Goal: Information Seeking & Learning: Learn about a topic

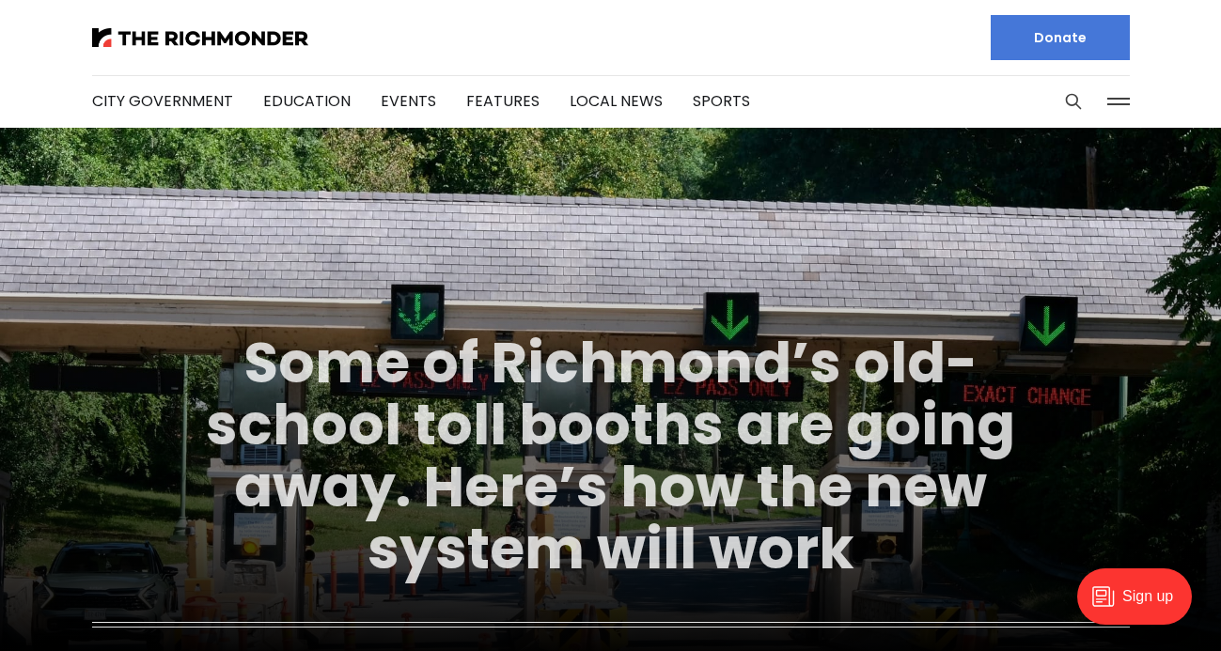
click at [542, 354] on link "Some of Richmond’s old-school toll booths are going away. Here’s how the new sy…" at bounding box center [610, 455] width 809 height 265
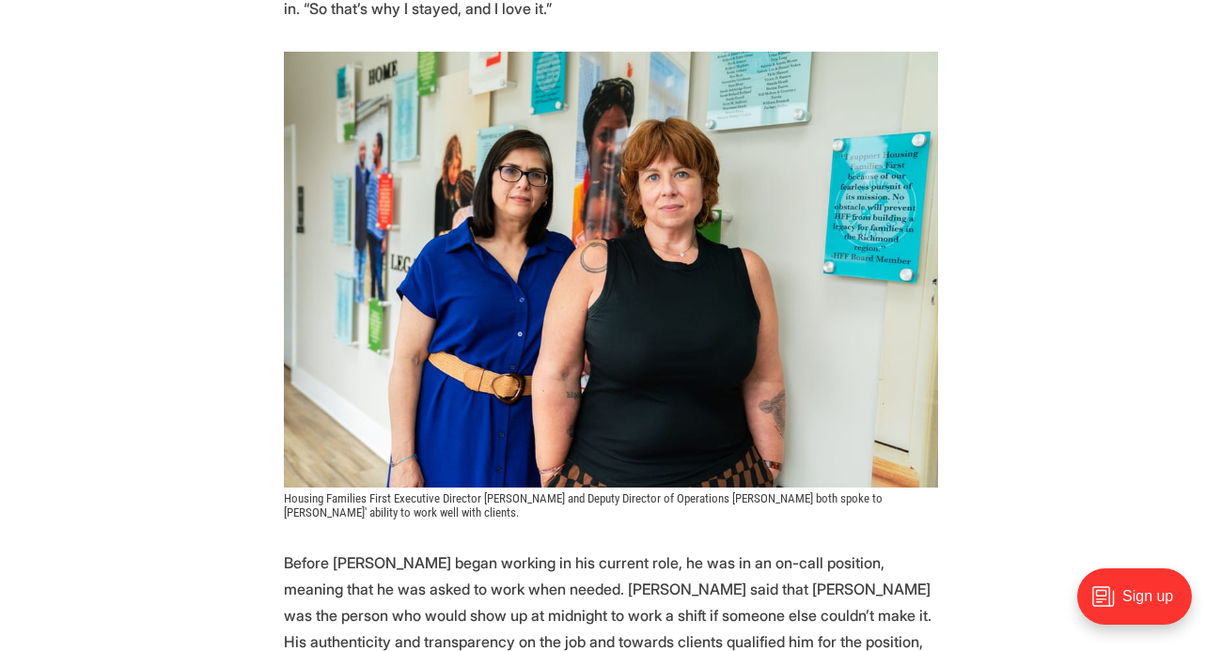
scroll to position [2287, 0]
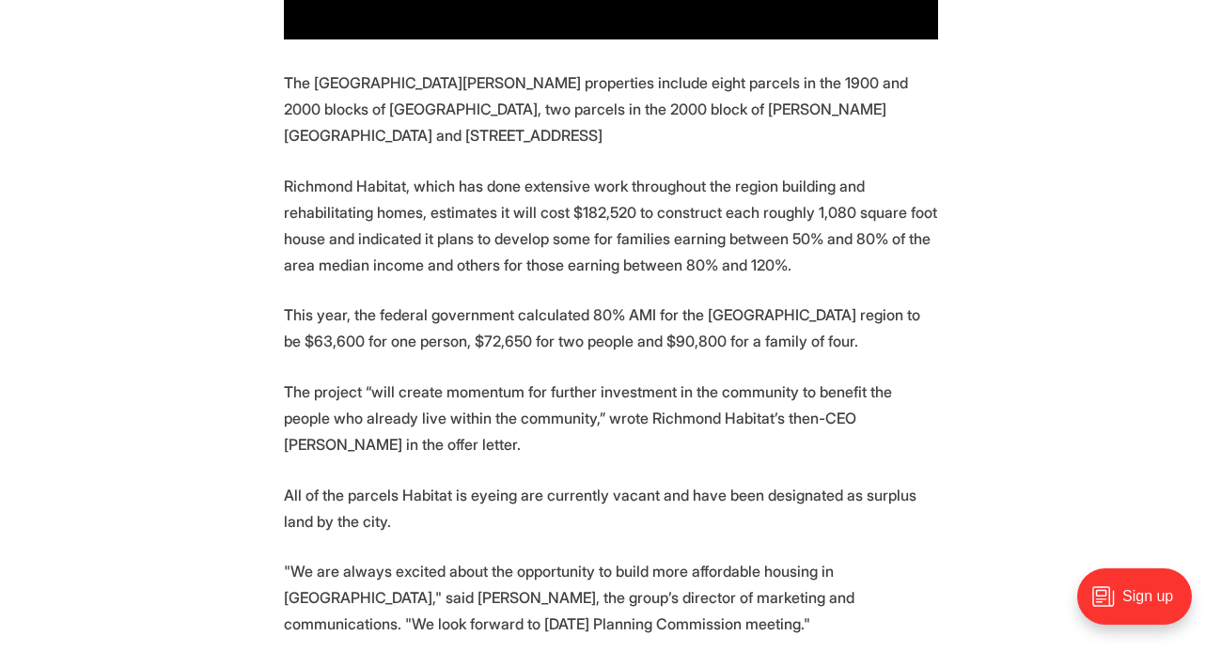
scroll to position [1660, 0]
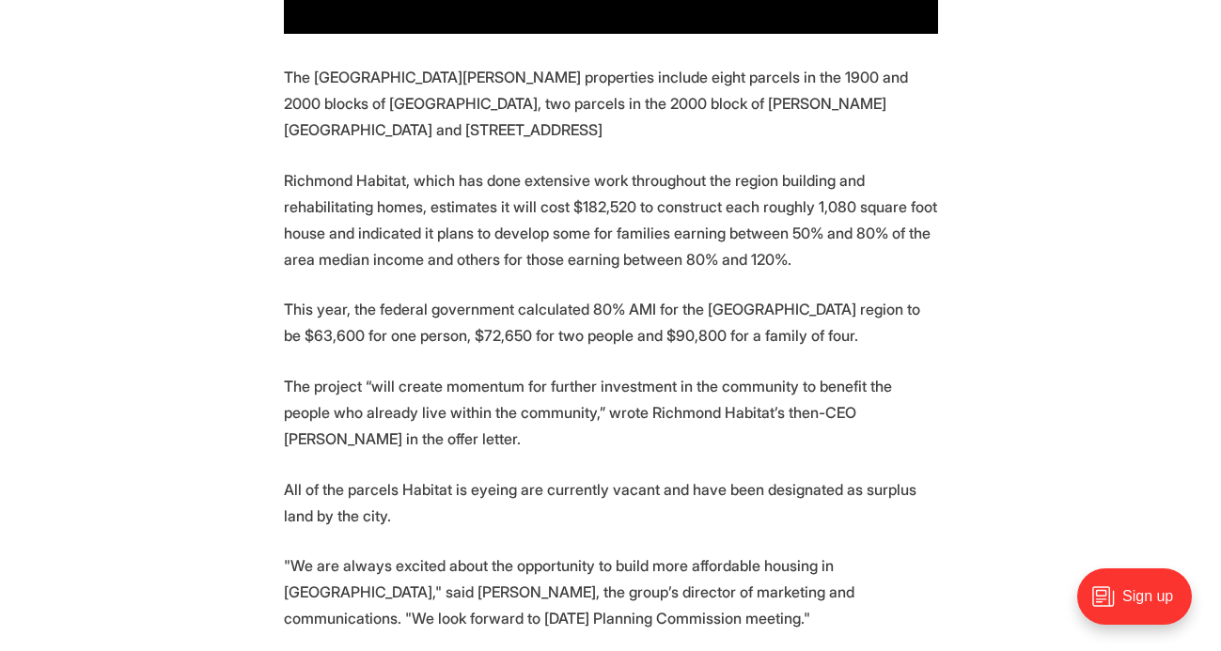
drag, startPoint x: 811, startPoint y: 384, endPoint x: 1112, endPoint y: 15, distance: 476.2
click at [0, 0] on section "Richmond is considering selling off 11 unused properties to the local Habitat f…" at bounding box center [610, 305] width 1221 height 1966
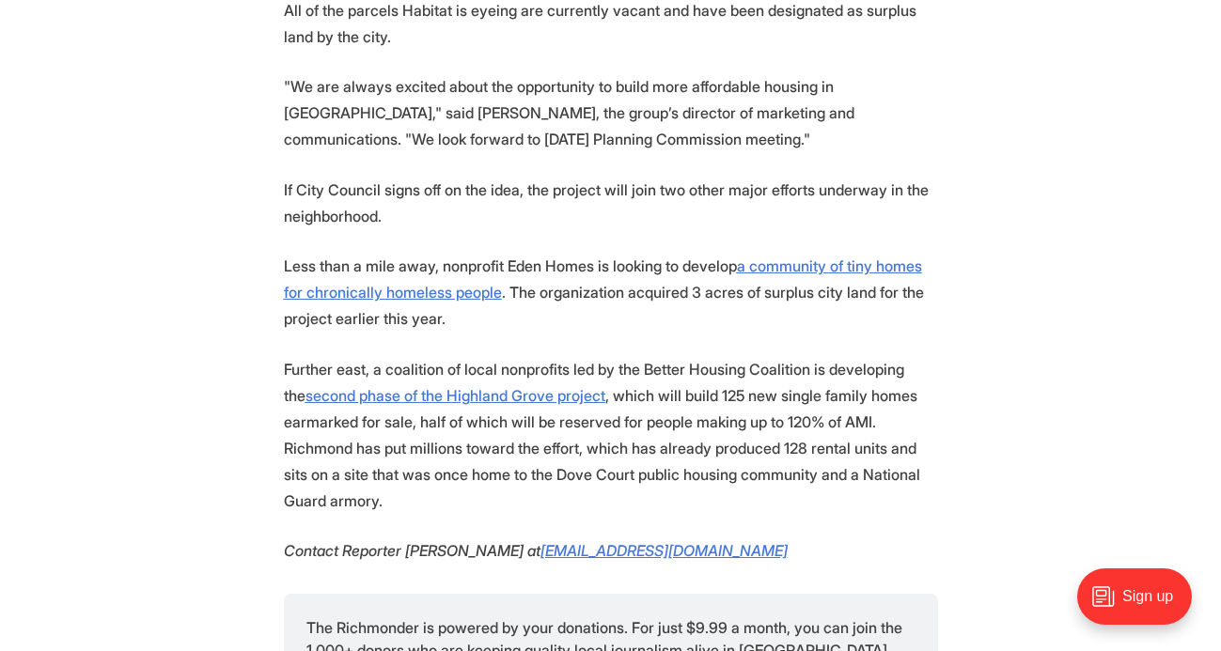
scroll to position [2141, 0]
click at [911, 256] on u "a community of tiny homes for chronically homeless people" at bounding box center [603, 278] width 638 height 45
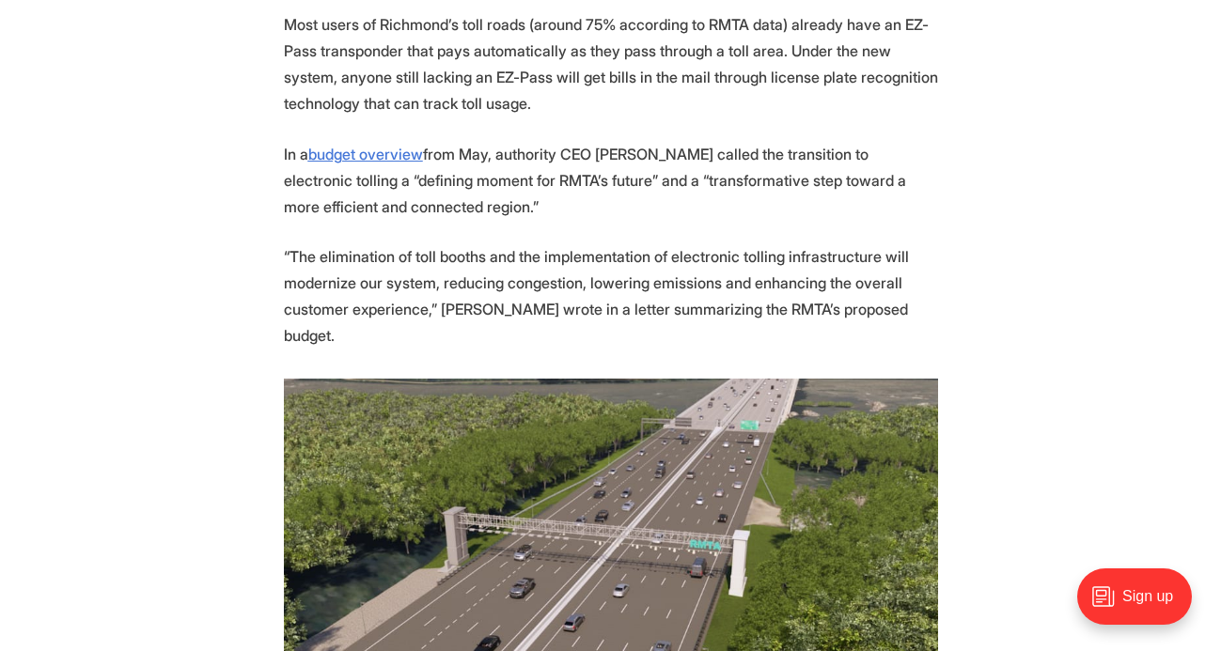
scroll to position [1487, 0]
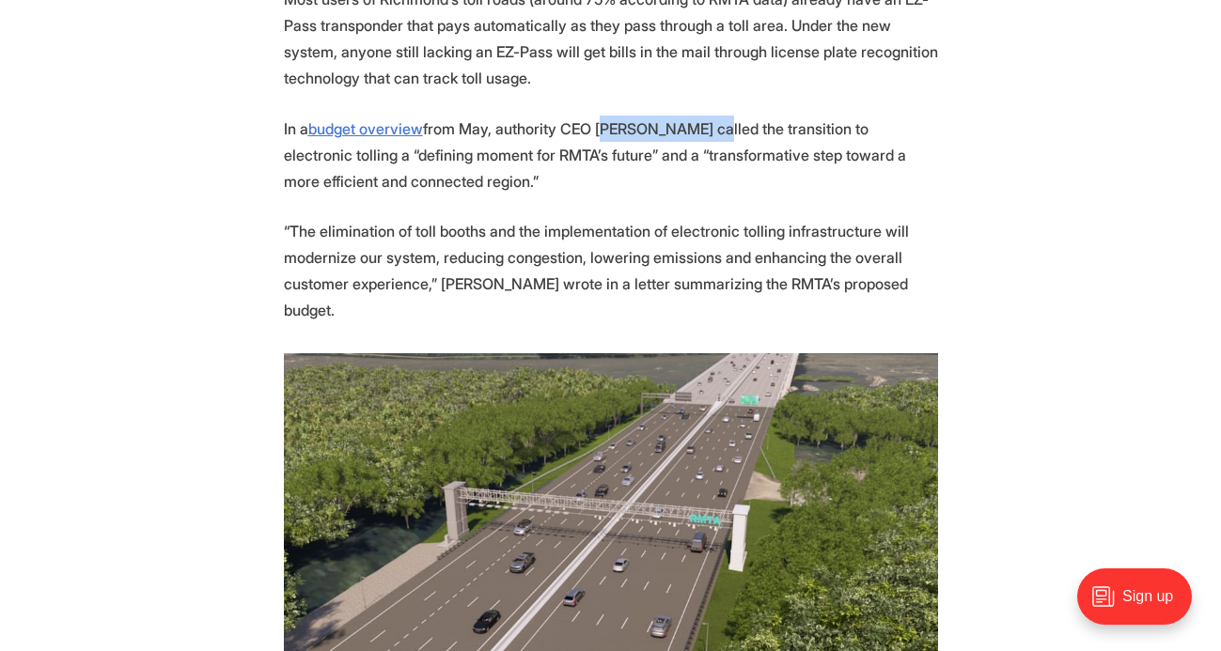
drag, startPoint x: 697, startPoint y: 134, endPoint x: 596, endPoint y: 133, distance: 101.5
click at [596, 133] on p "In a budget overview from May, authority CEO [PERSON_NAME] called the transitio…" at bounding box center [611, 155] width 654 height 79
copy p "[PERSON_NAME]"
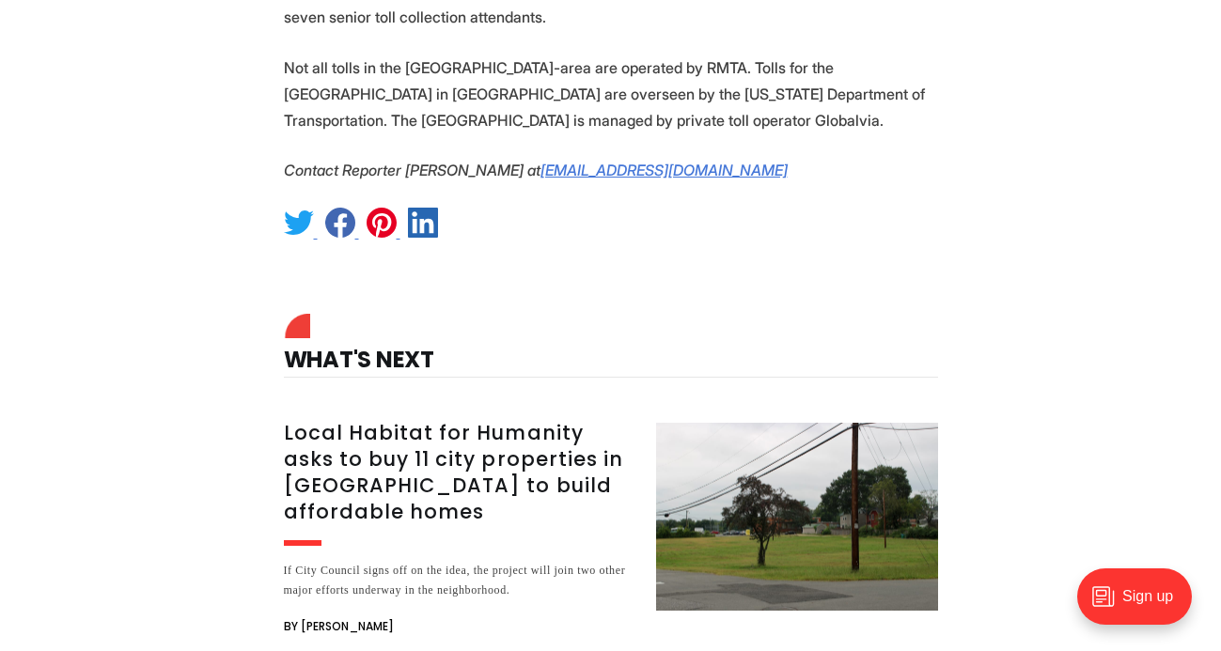
scroll to position [3777, 0]
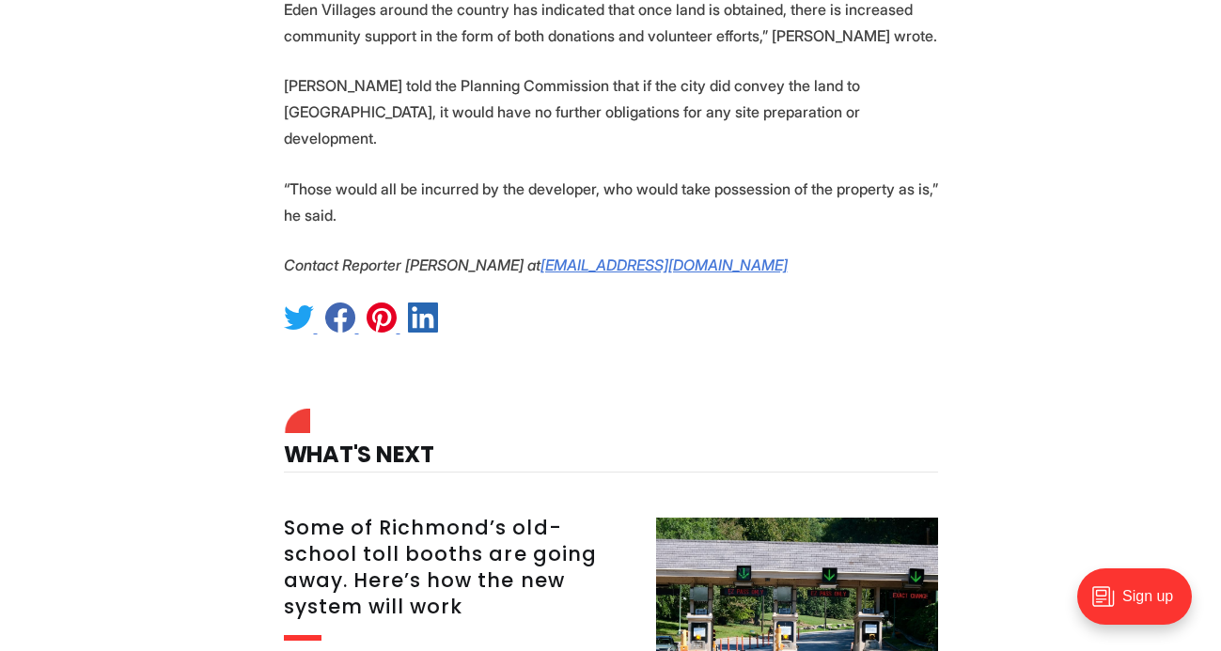
scroll to position [4171, 0]
